Goal: Check status: Check status

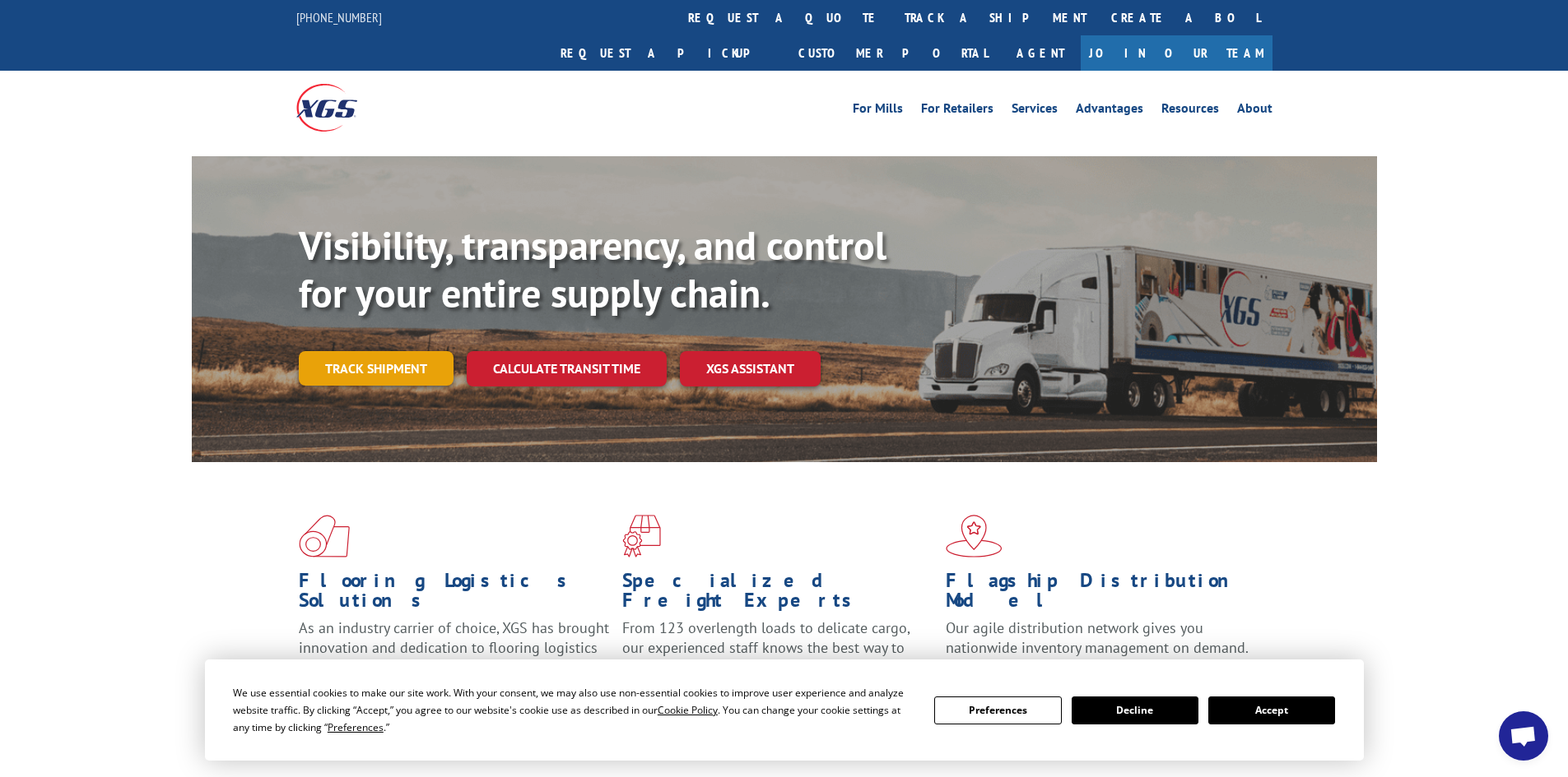
click at [381, 351] on link "Track shipment" at bounding box center [376, 368] width 155 height 34
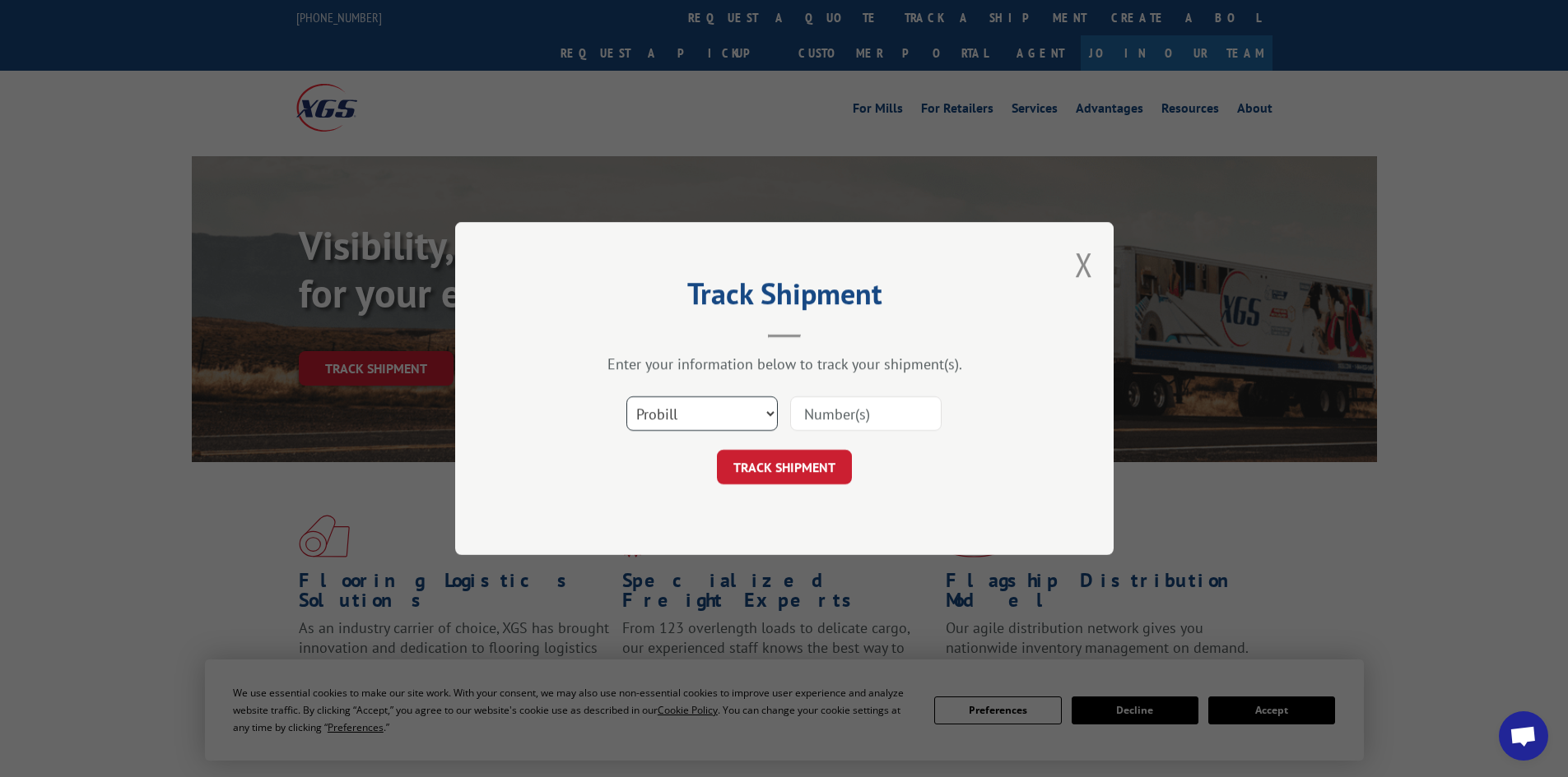
click at [686, 406] on select "Select category... Probill BOL PO" at bounding box center [702, 413] width 152 height 34
select select "po"
click at [627, 397] on select "Select category... Probill BOL PO" at bounding box center [702, 413] width 152 height 34
click at [820, 420] on input at bounding box center [866, 413] width 152 height 34
type input "208264"
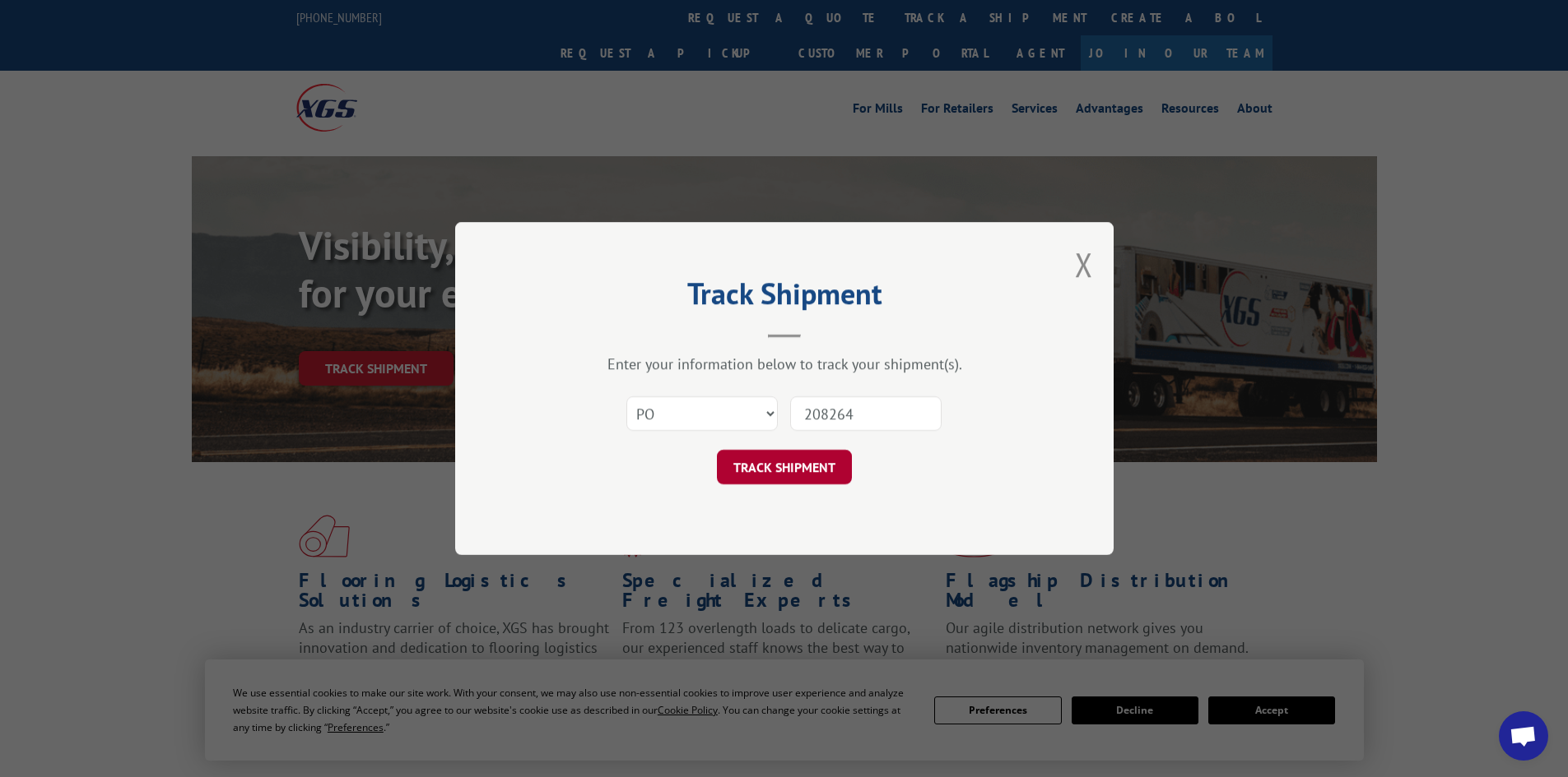
click at [770, 466] on button "TRACK SHIPMENT" at bounding box center [784, 467] width 135 height 34
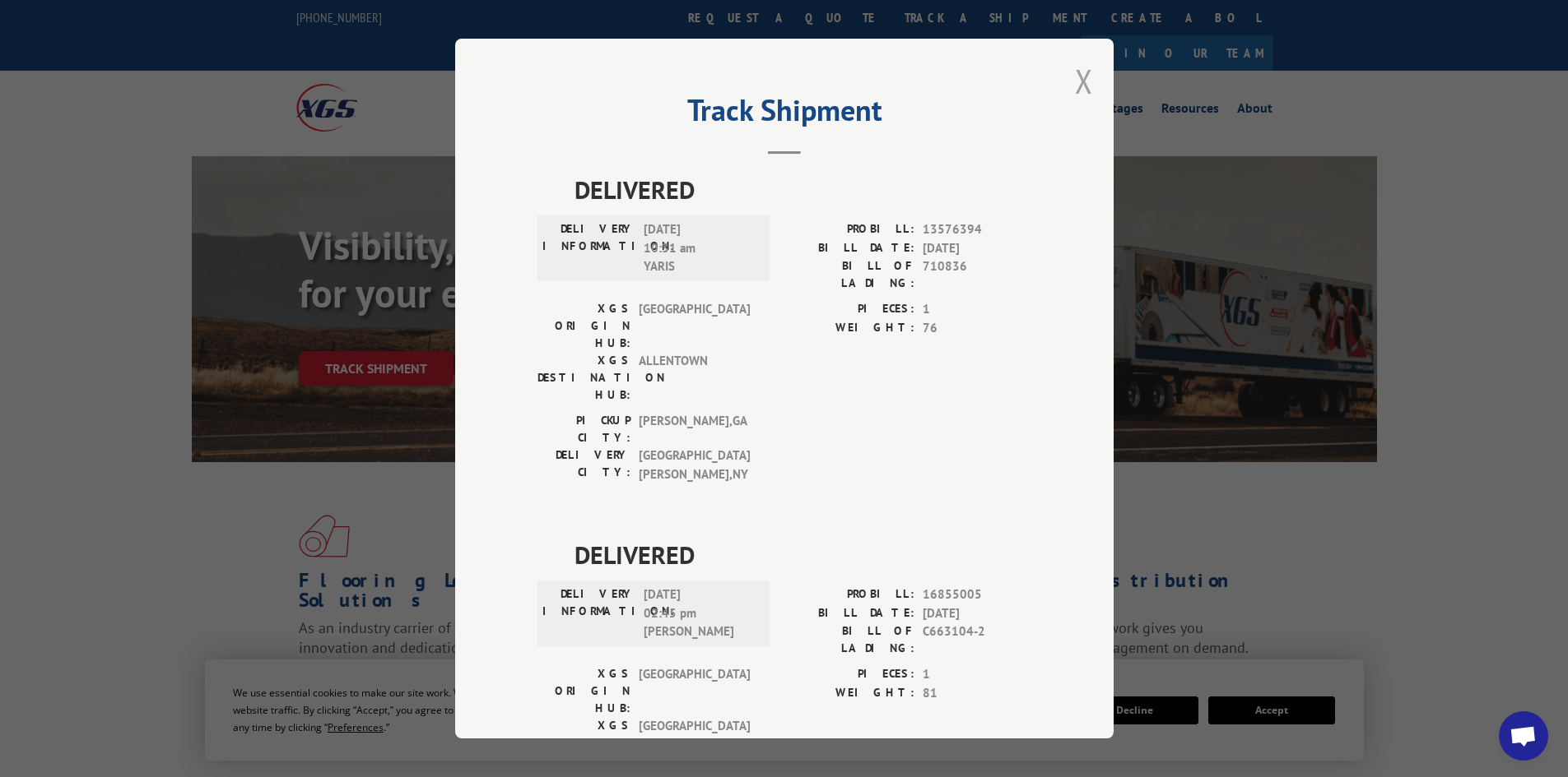
click at [1078, 76] on button "Close modal" at bounding box center [1084, 81] width 18 height 44
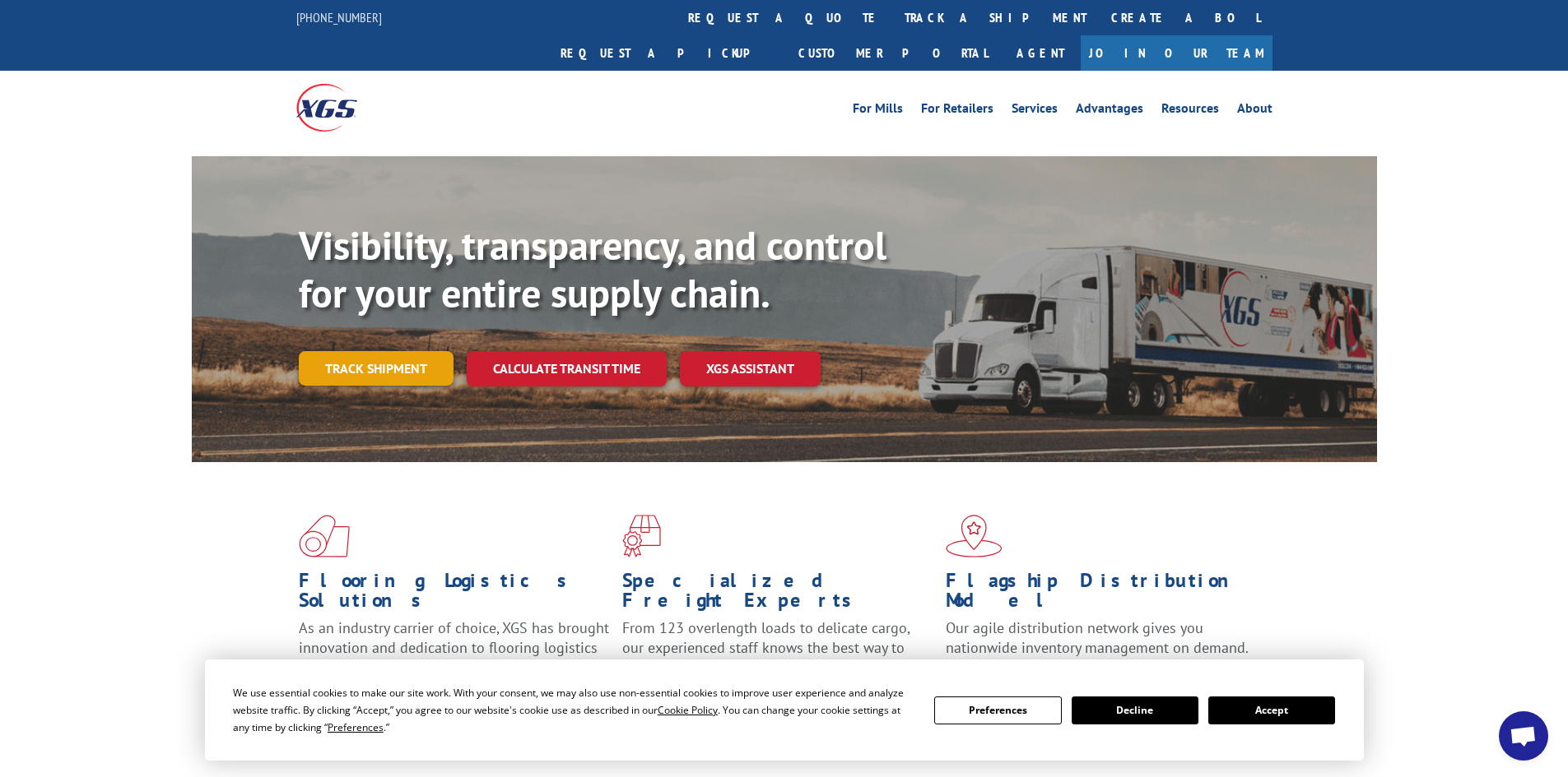
click at [422, 351] on link "Track shipment" at bounding box center [376, 368] width 155 height 34
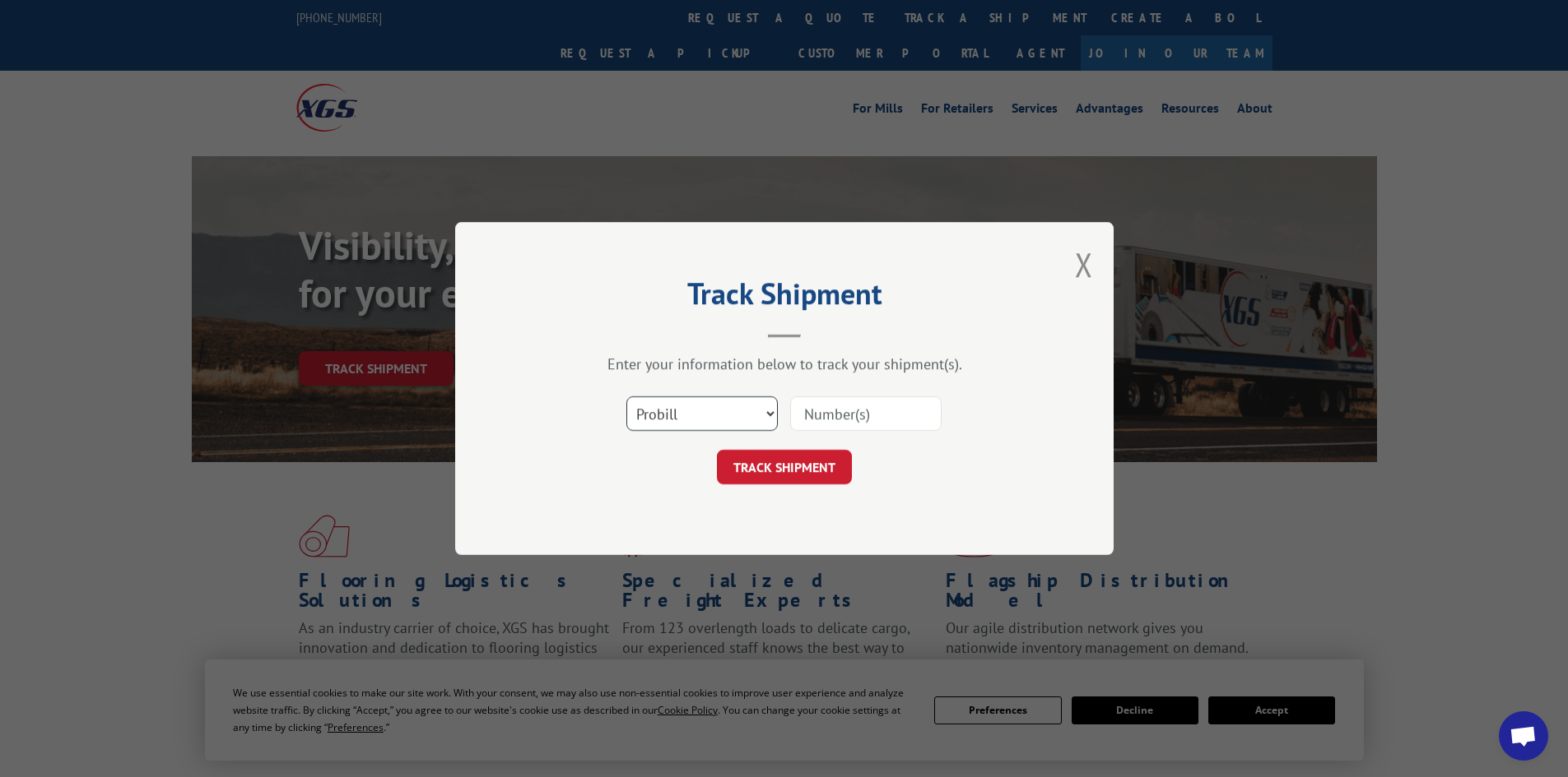
click at [751, 409] on select "Select category... Probill BOL PO" at bounding box center [702, 413] width 152 height 34
click at [627, 397] on select "Select category... Probill BOL PO" at bounding box center [702, 413] width 152 height 34
click at [821, 414] on input at bounding box center [866, 413] width 152 height 34
click at [746, 416] on select "Select category... Probill BOL PO" at bounding box center [702, 413] width 152 height 34
select select "probill"
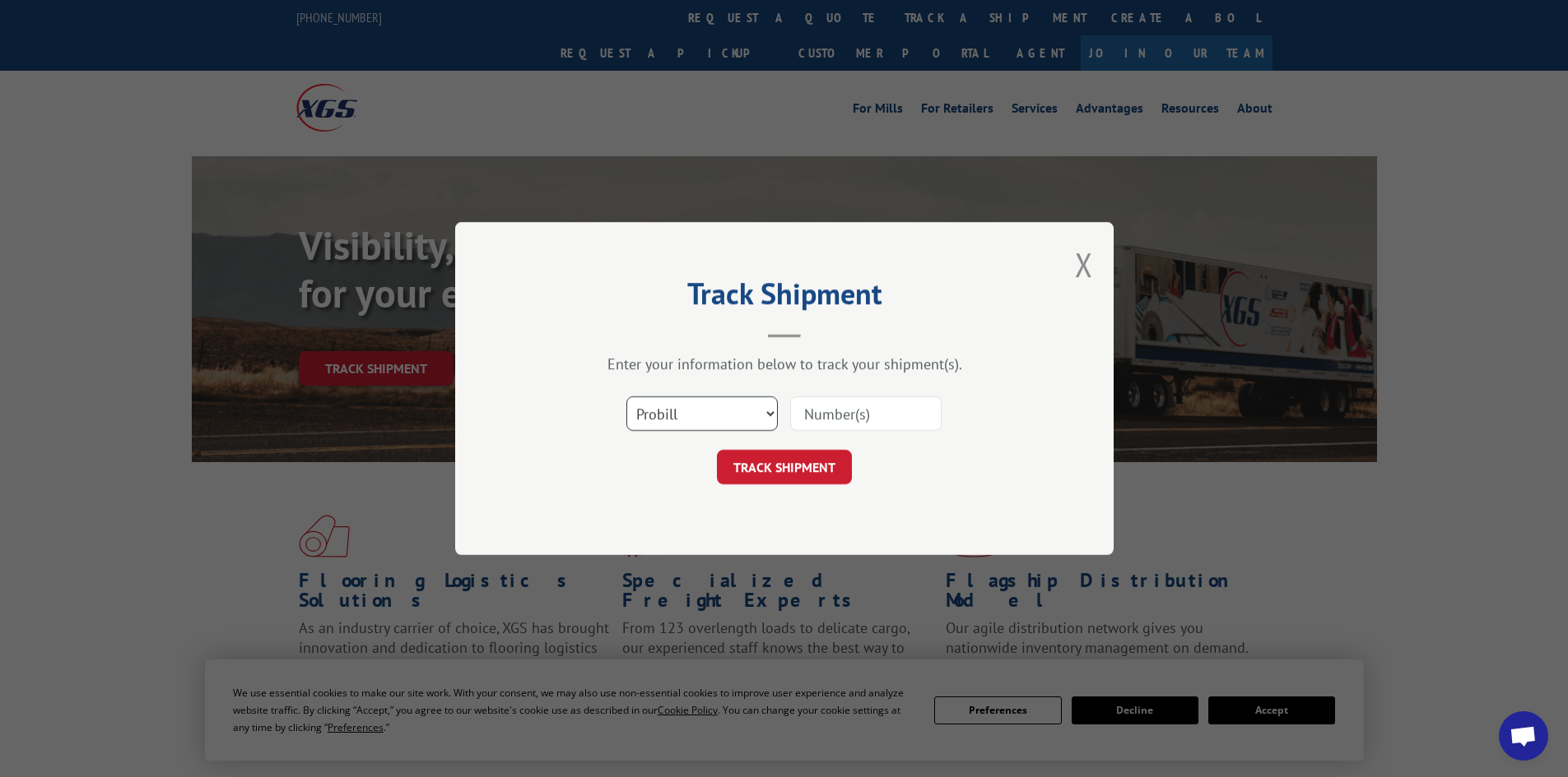
click at [627, 397] on select "Select category... Probill BOL PO" at bounding box center [702, 413] width 152 height 34
click at [833, 414] on input at bounding box center [866, 413] width 152 height 34
type input "103575"
click at [798, 461] on button "TRACK SHIPMENT" at bounding box center [784, 467] width 135 height 34
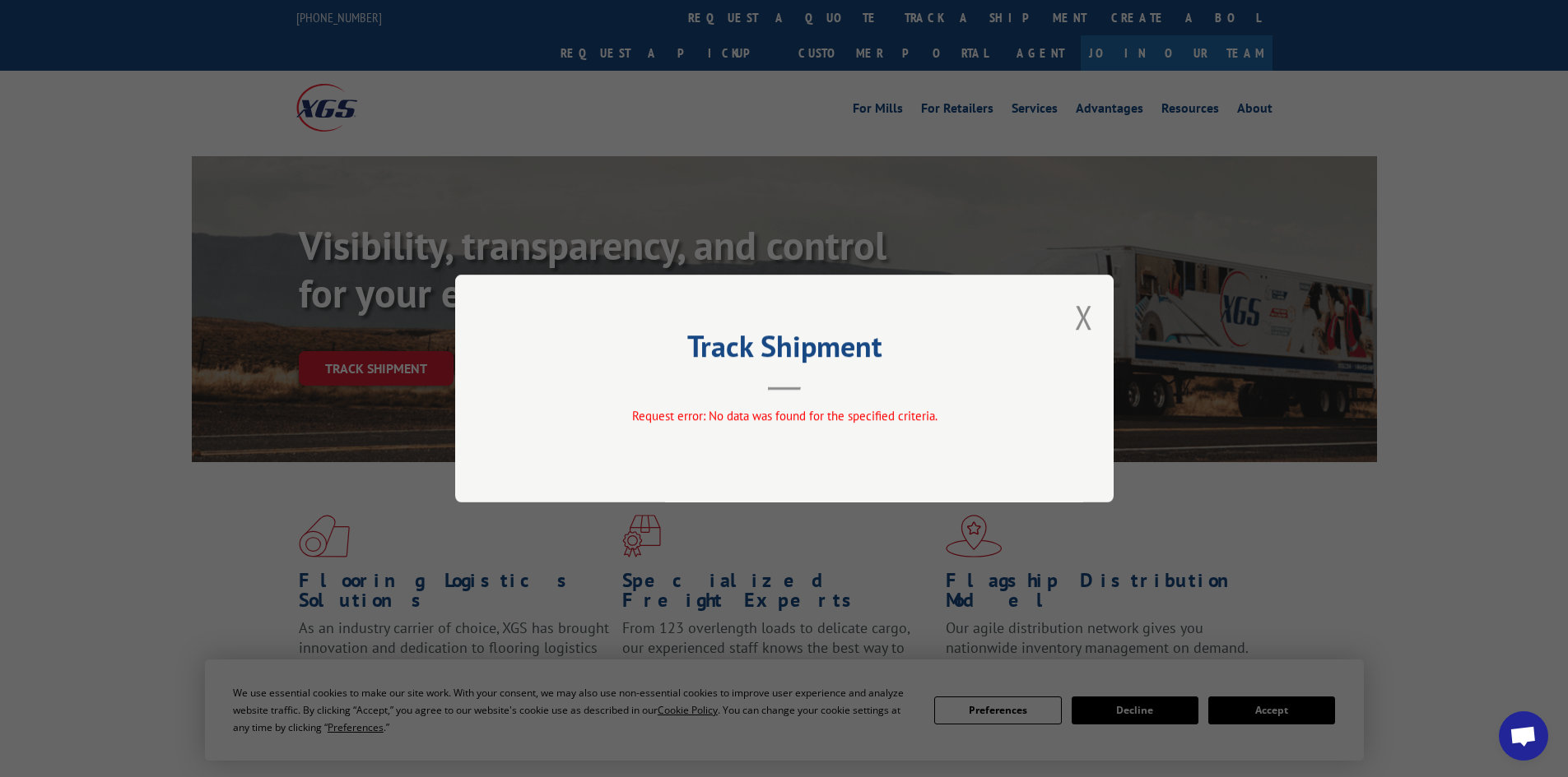
click at [1096, 308] on div "Track Shipment Request error: No data was found for the specified criteria." at bounding box center [784, 389] width 658 height 228
click at [1091, 318] on button "Close modal" at bounding box center [1084, 317] width 18 height 44
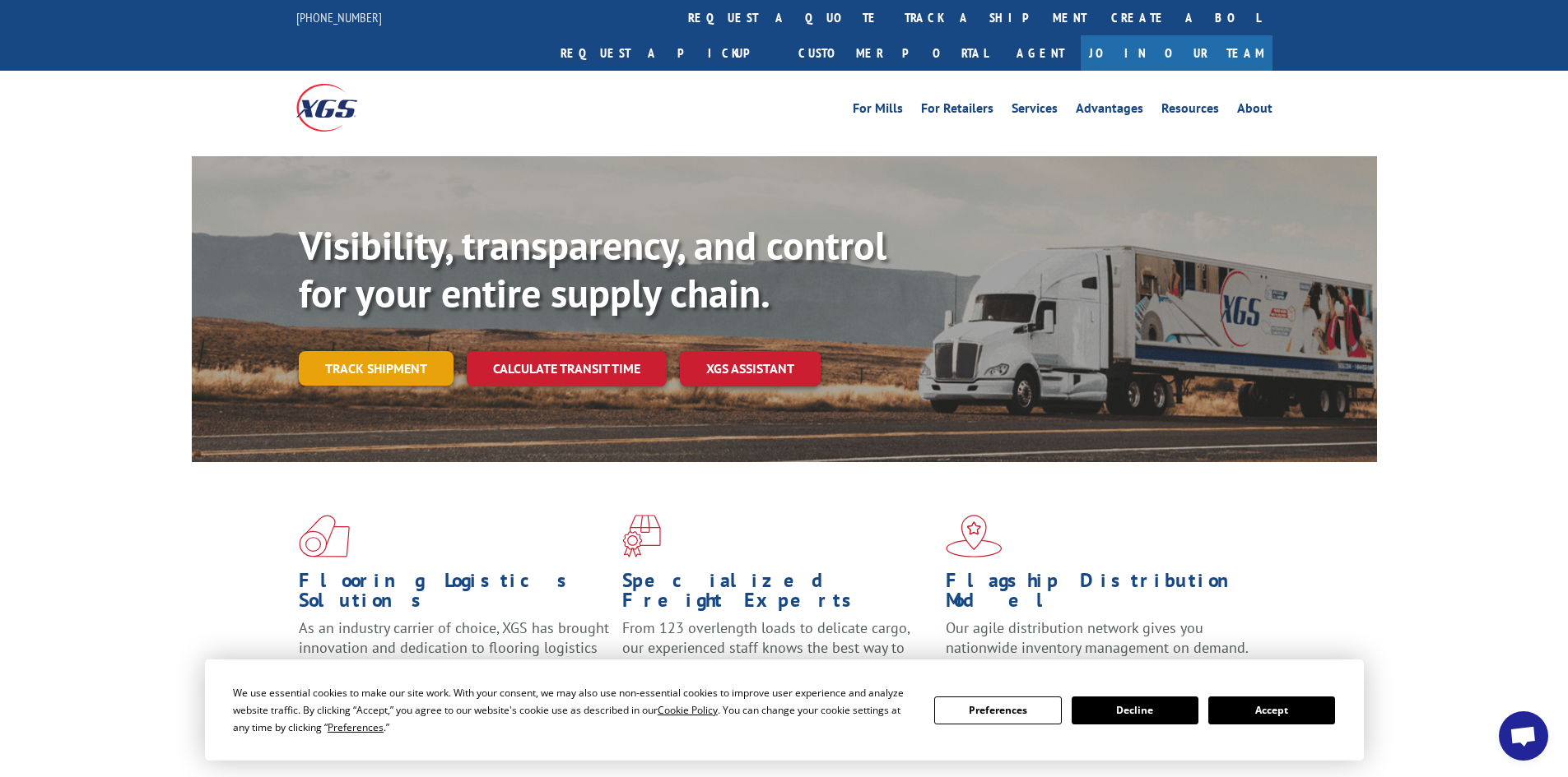
click at [339, 351] on link "Track shipment" at bounding box center [376, 368] width 155 height 34
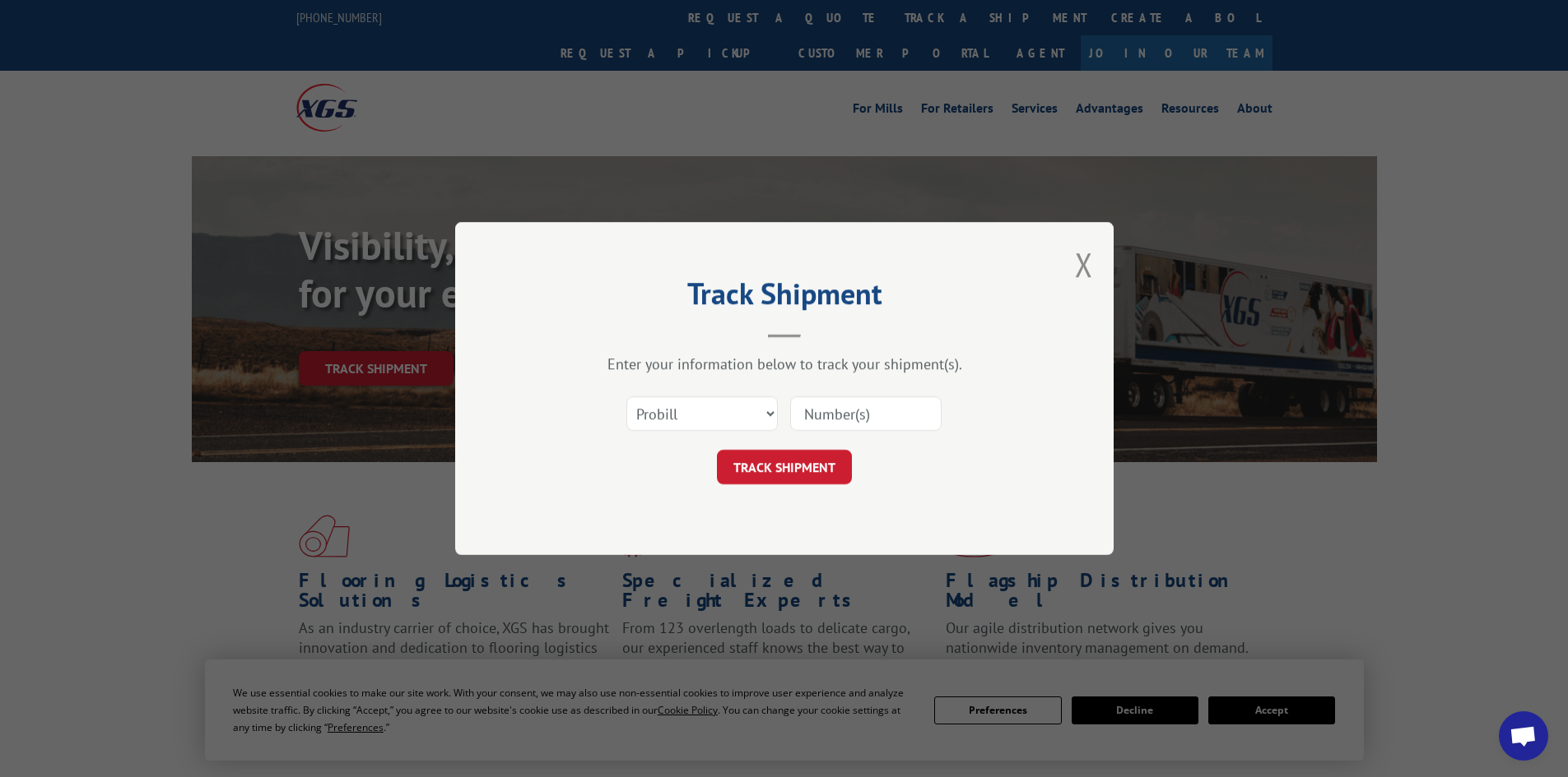
click at [685, 432] on div "Select category... Probill BOL PO" at bounding box center [702, 413] width 150 height 38
click at [669, 411] on select "Select category... Probill BOL PO" at bounding box center [702, 413] width 152 height 34
select select "bol"
click at [627, 397] on select "Select category... Probill BOL PO" at bounding box center [702, 413] width 152 height 34
click at [819, 412] on input at bounding box center [866, 413] width 152 height 34
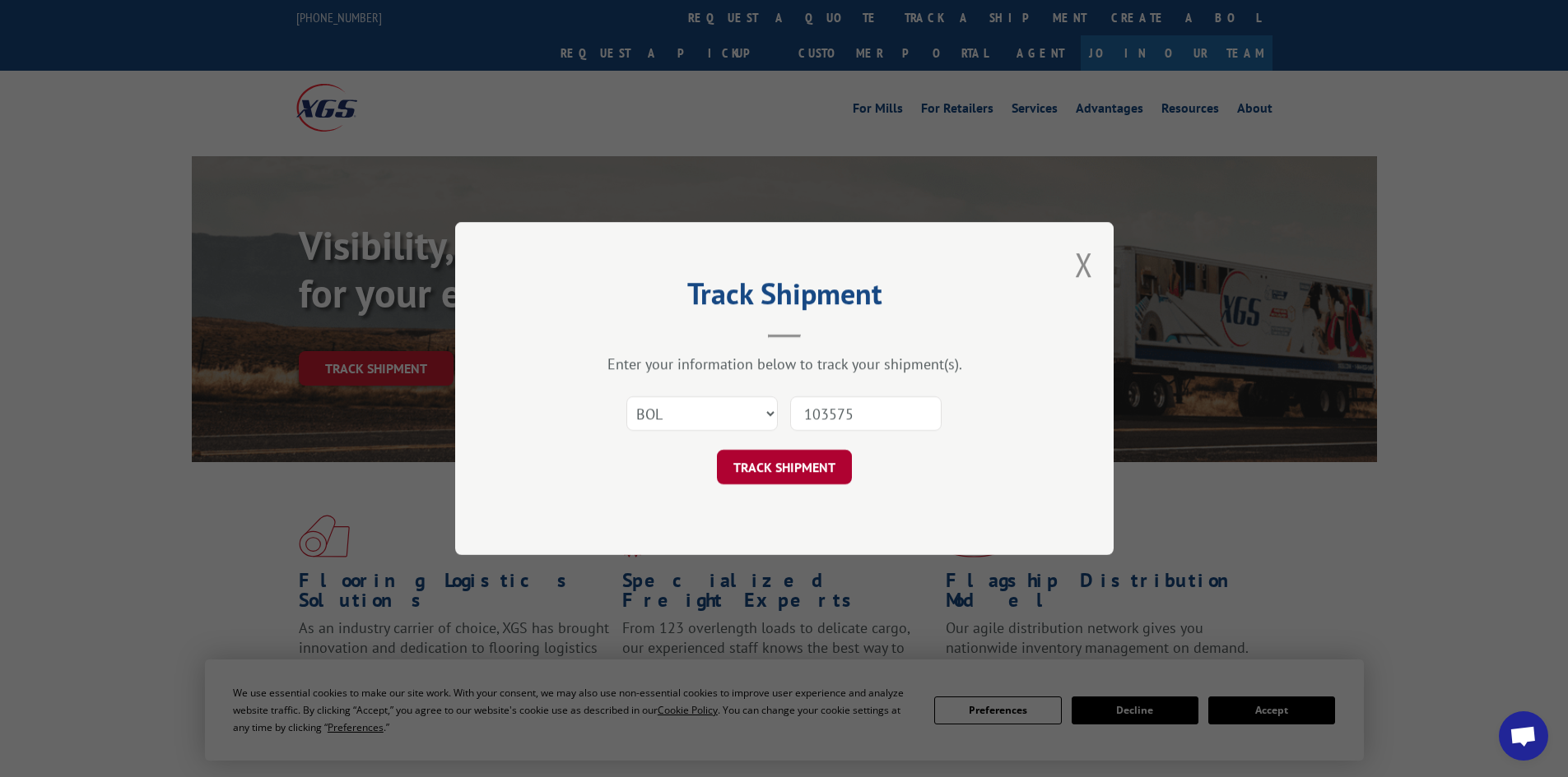
type input "103575"
click at [794, 470] on button "TRACK SHIPMENT" at bounding box center [784, 467] width 135 height 34
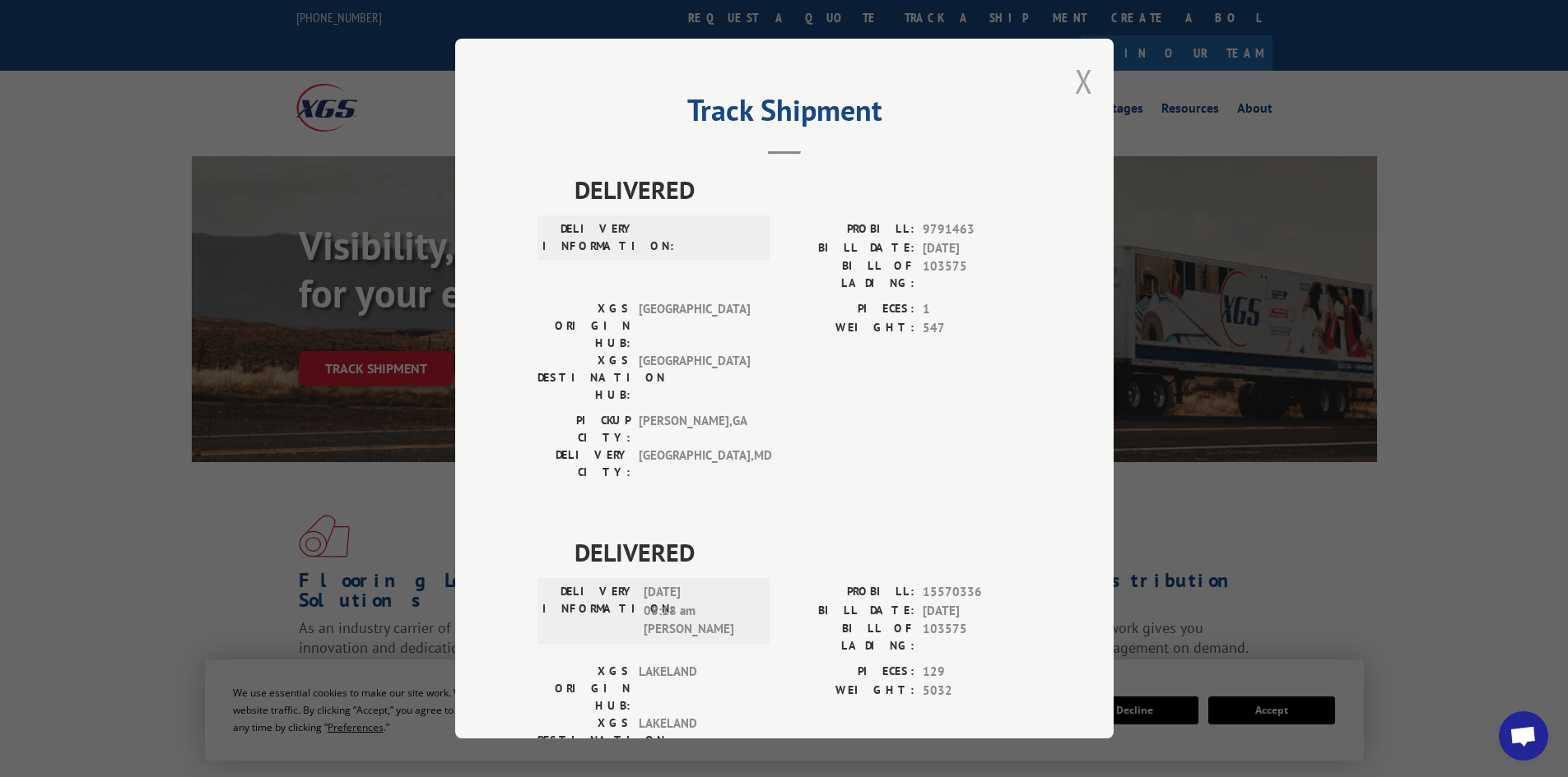
click at [1075, 80] on button "Close modal" at bounding box center [1084, 81] width 18 height 44
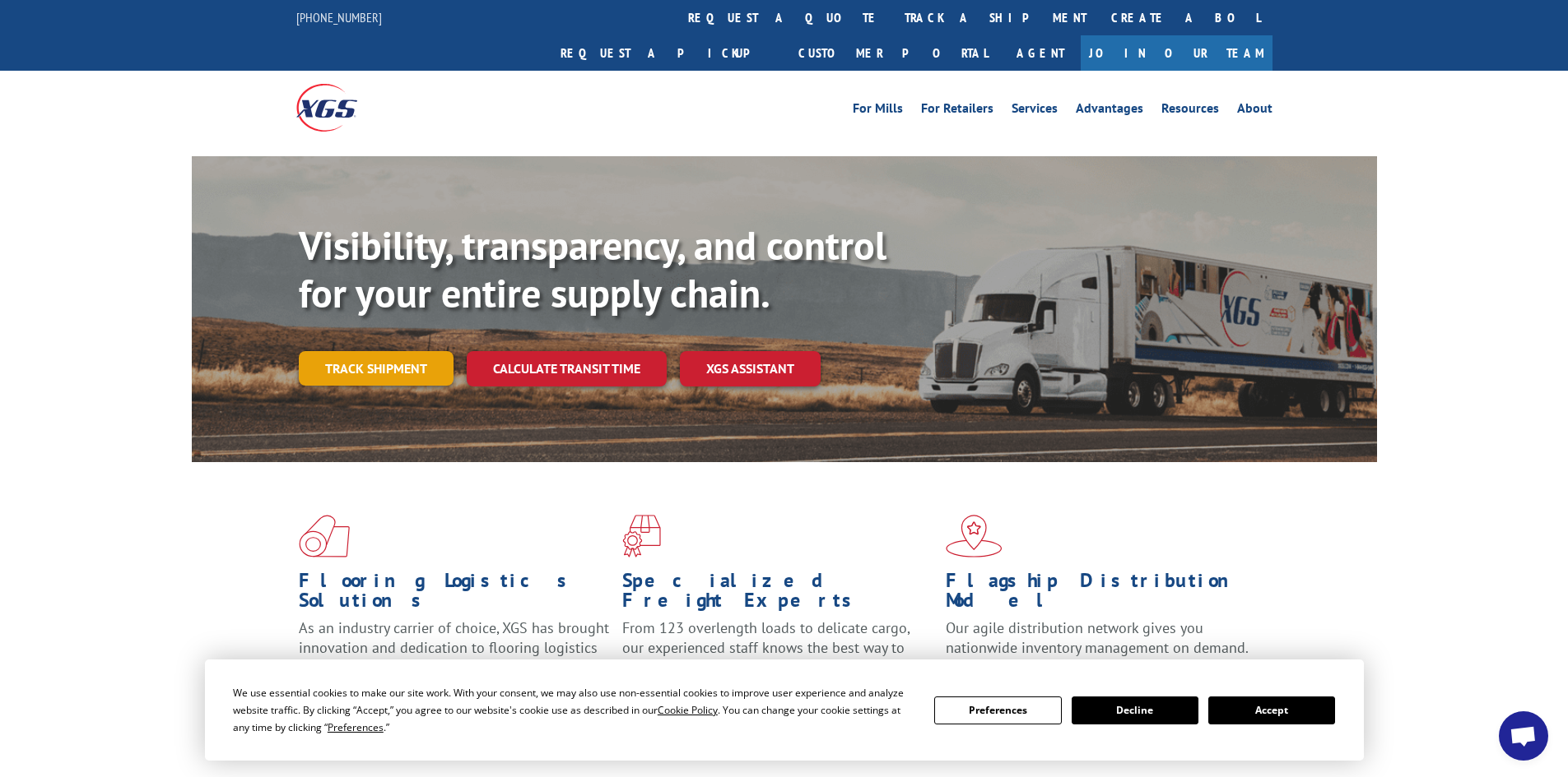
click at [355, 351] on link "Track shipment" at bounding box center [376, 368] width 155 height 34
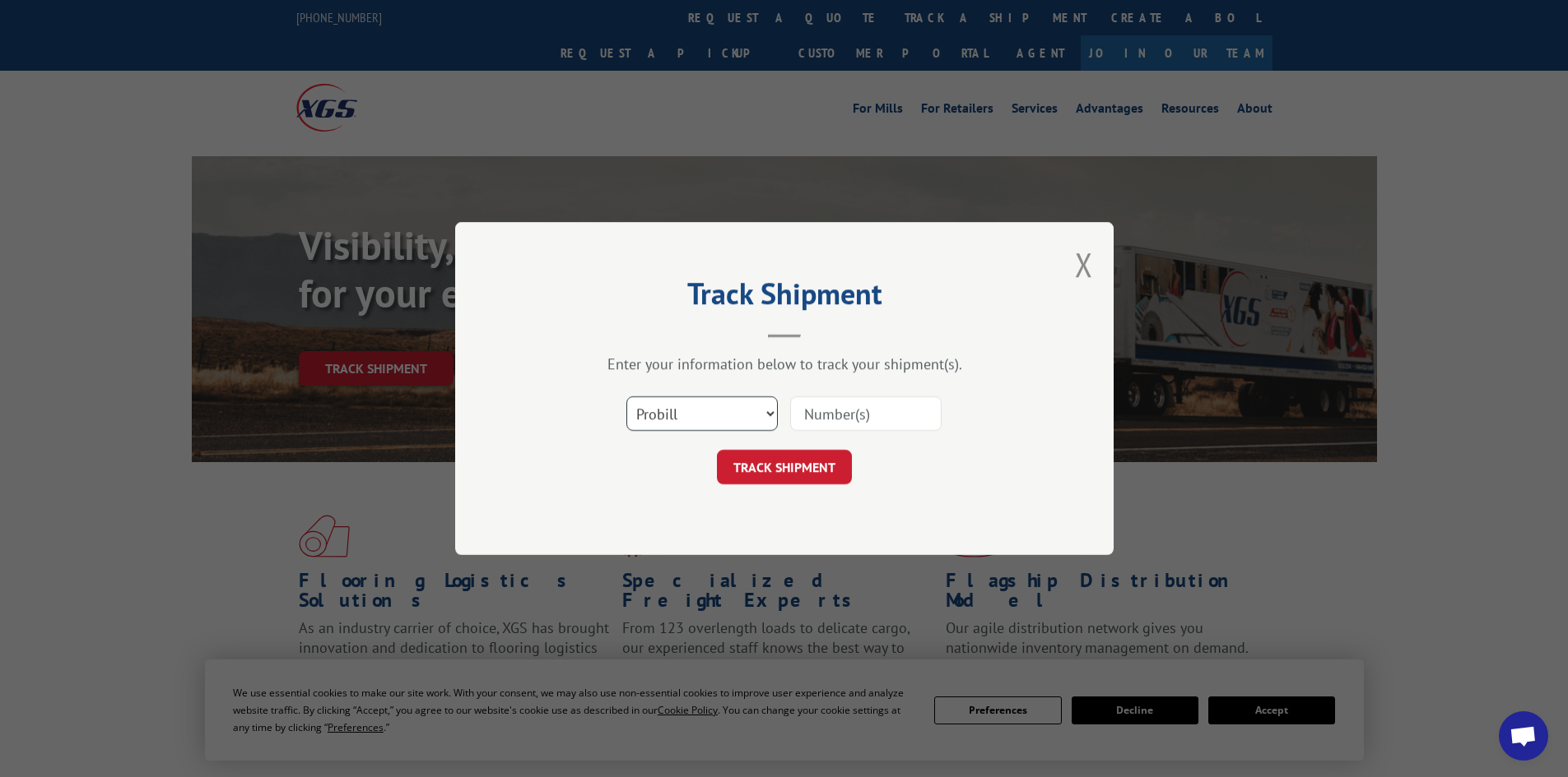
click at [729, 412] on select "Select category... Probill BOL PO" at bounding box center [702, 413] width 152 height 34
select select "po"
click at [627, 397] on select "Select category... Probill BOL PO" at bounding box center [702, 413] width 152 height 34
click at [815, 421] on input at bounding box center [866, 413] width 152 height 34
type input "208275"
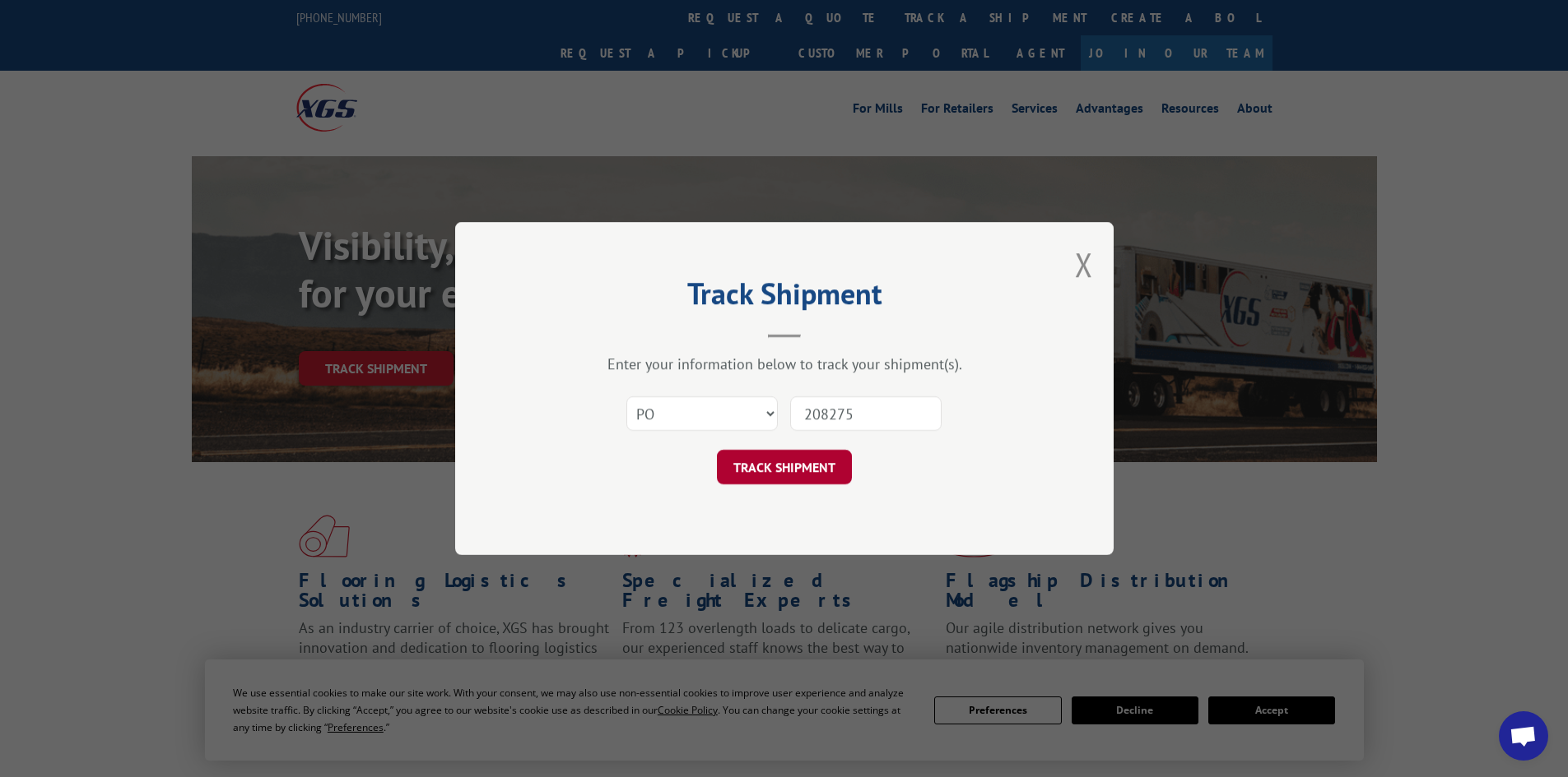
click at [832, 458] on button "TRACK SHIPMENT" at bounding box center [784, 467] width 135 height 34
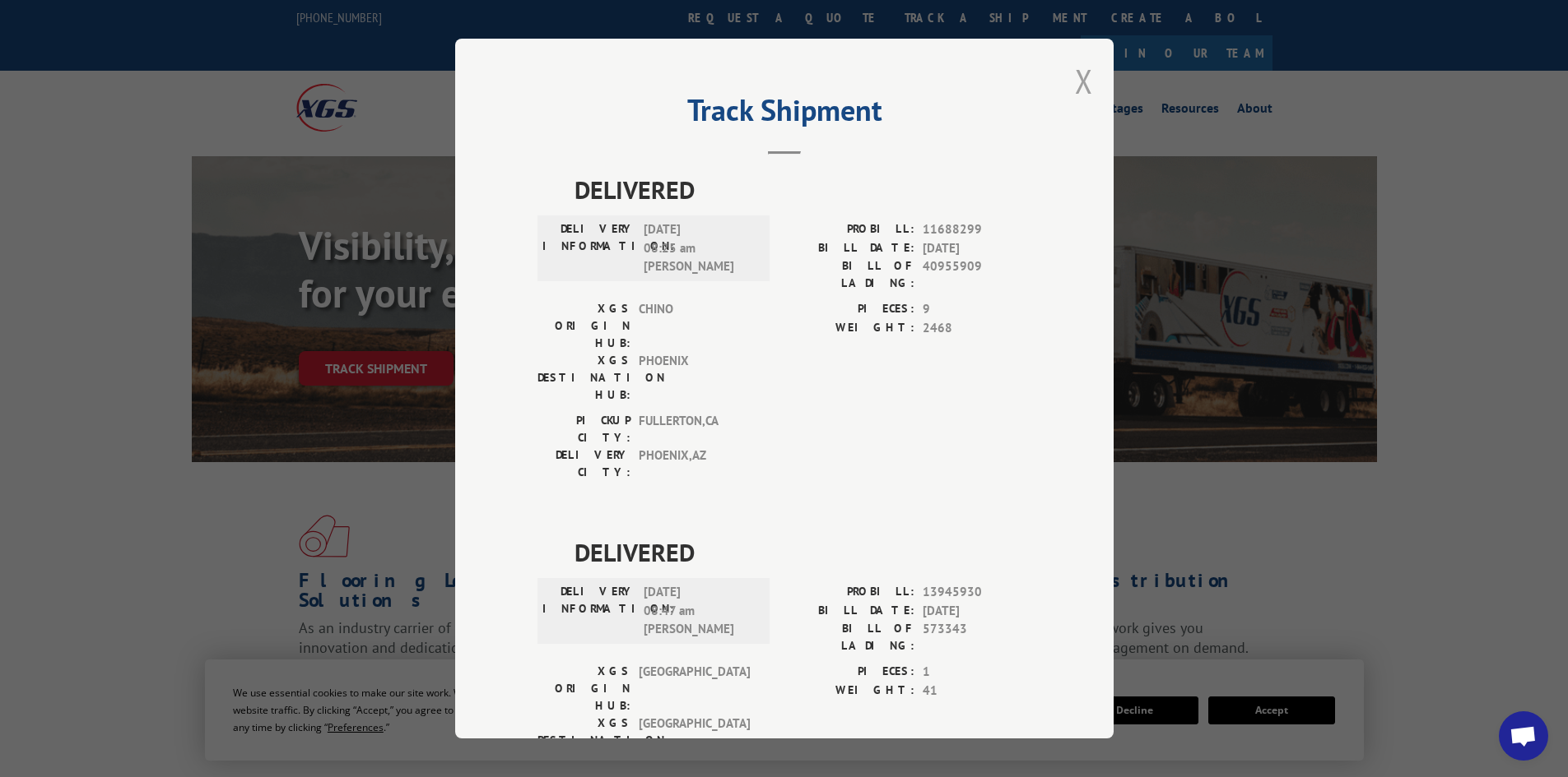
click at [1075, 86] on button "Close modal" at bounding box center [1084, 81] width 18 height 44
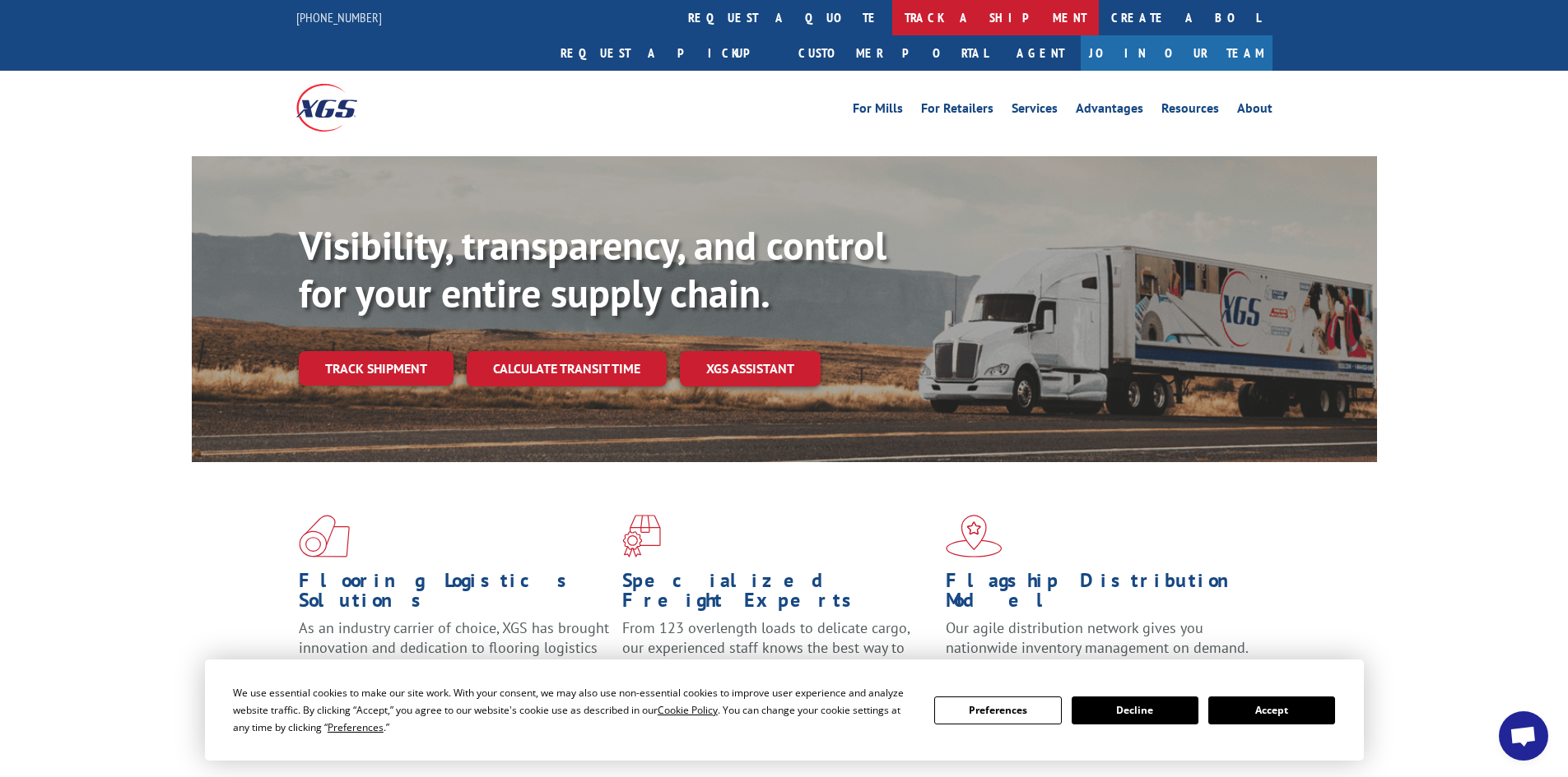
click at [892, 16] on link "track a shipment" at bounding box center [996, 18] width 207 height 35
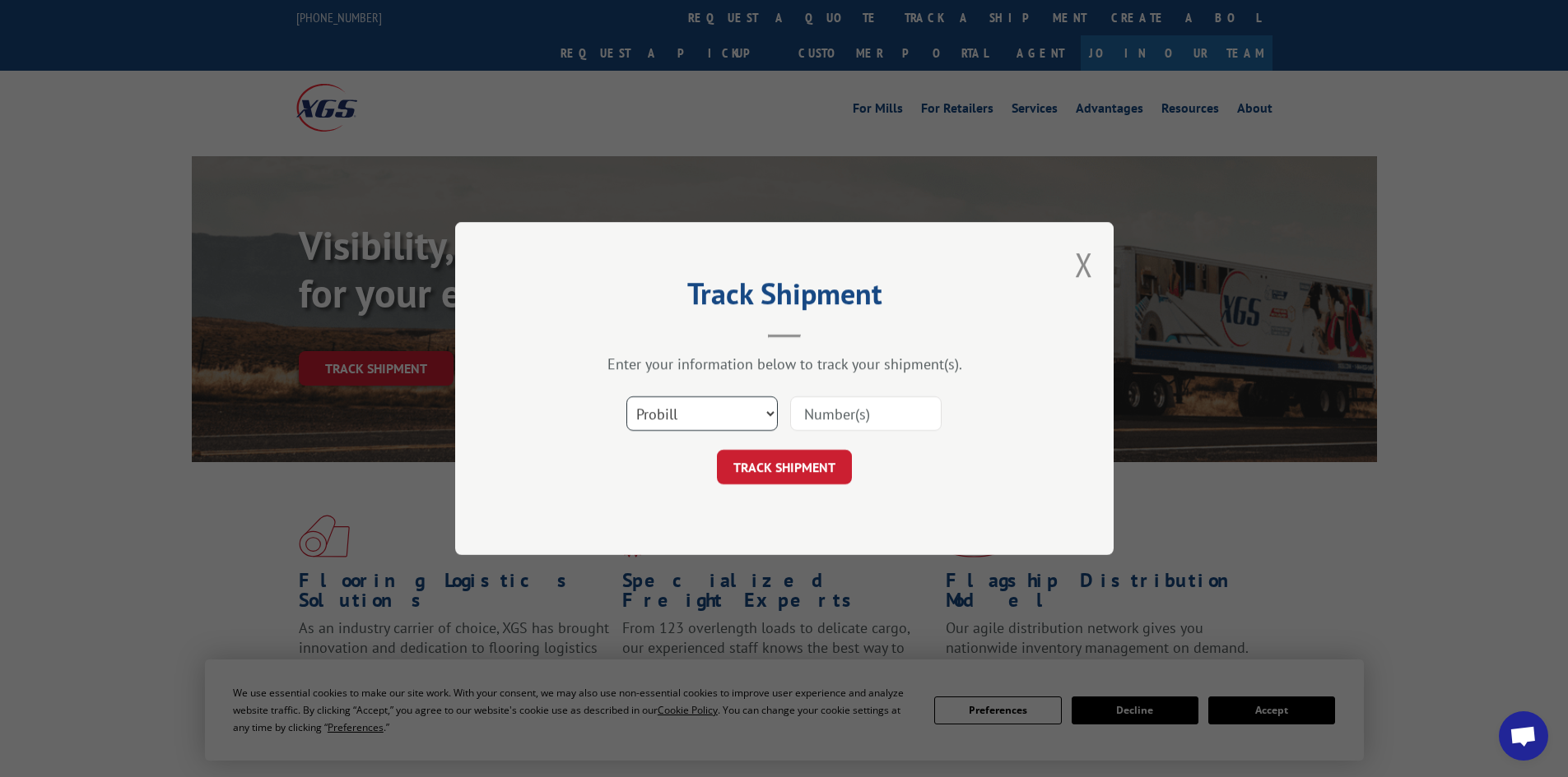
click at [713, 421] on select "Select category... Probill BOL PO" at bounding box center [702, 413] width 152 height 34
